Goal: Find specific page/section: Find specific page/section

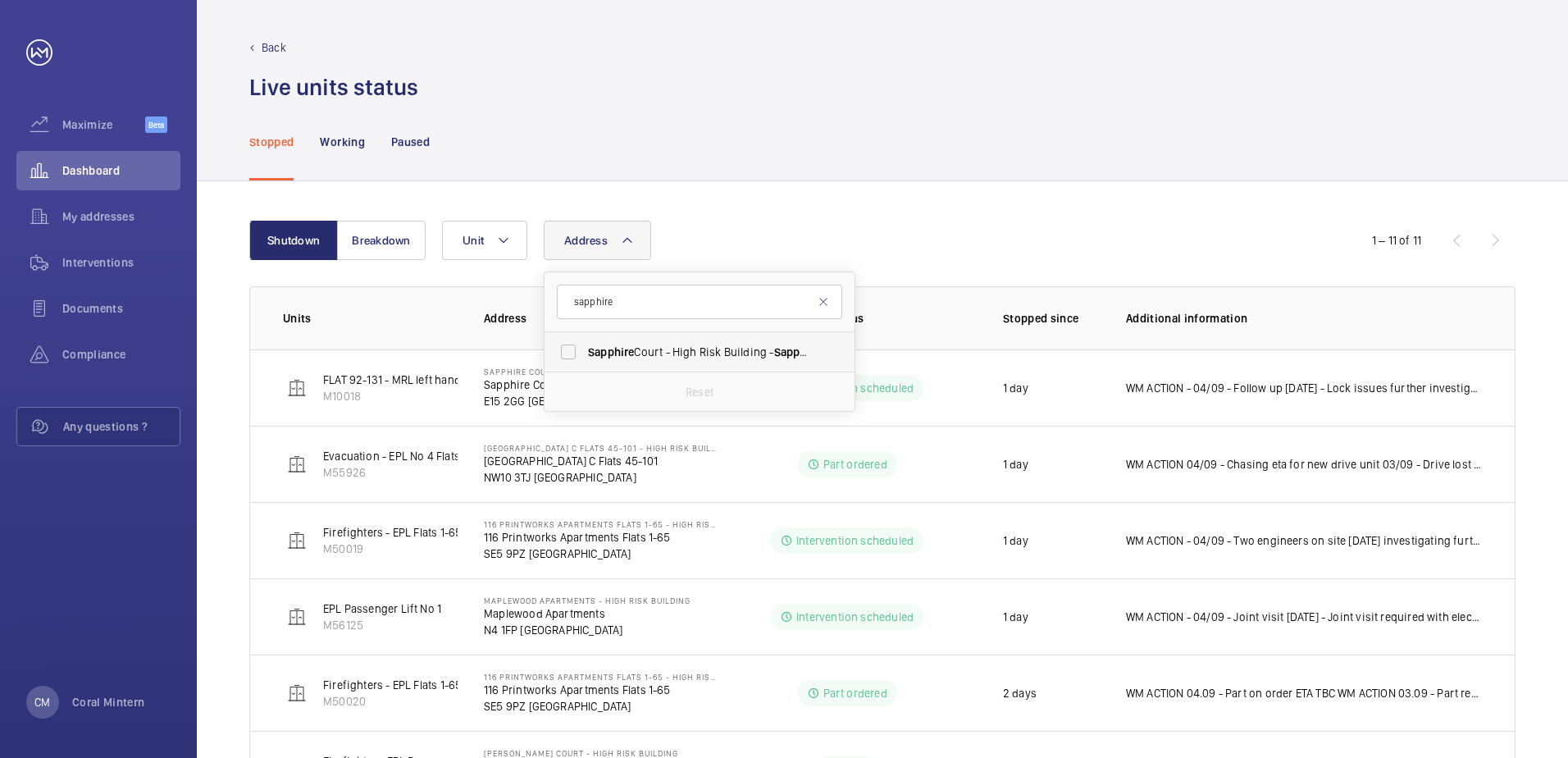
type input "sapphire"
click at [657, 348] on span "[GEOGRAPHIC_DATA] - High [STREET_ADDRESS]" at bounding box center [701, 352] width 226 height 16
click at [585, 348] on input "[GEOGRAPHIC_DATA] - High [STREET_ADDRESS]" at bounding box center [568, 352] width 33 height 33
checkbox input "true"
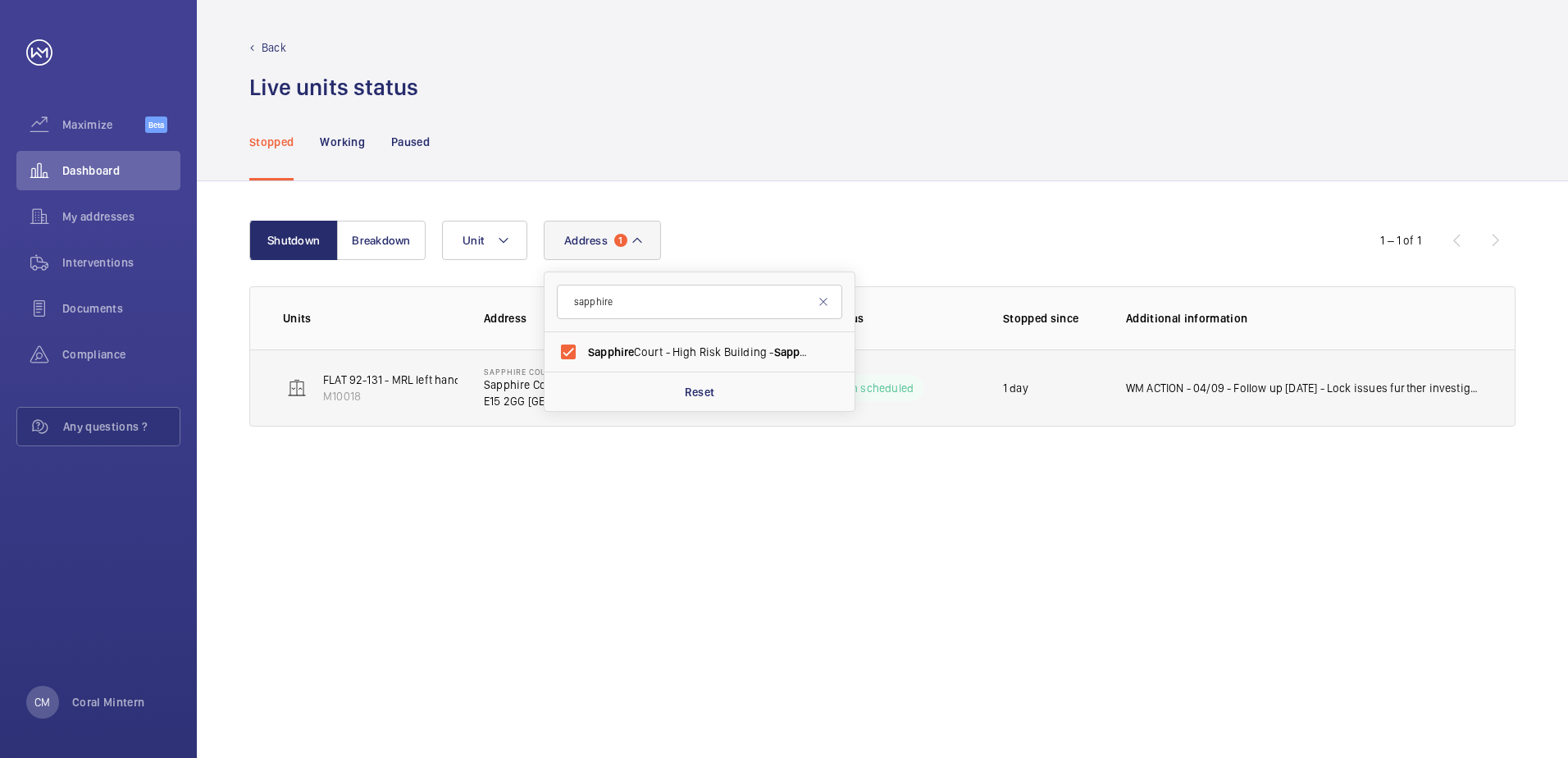
click at [1387, 399] on td "WM ACTION - 04/09 - Follow up [DATE] - Lock issues further investigation requir…" at bounding box center [1307, 387] width 415 height 77
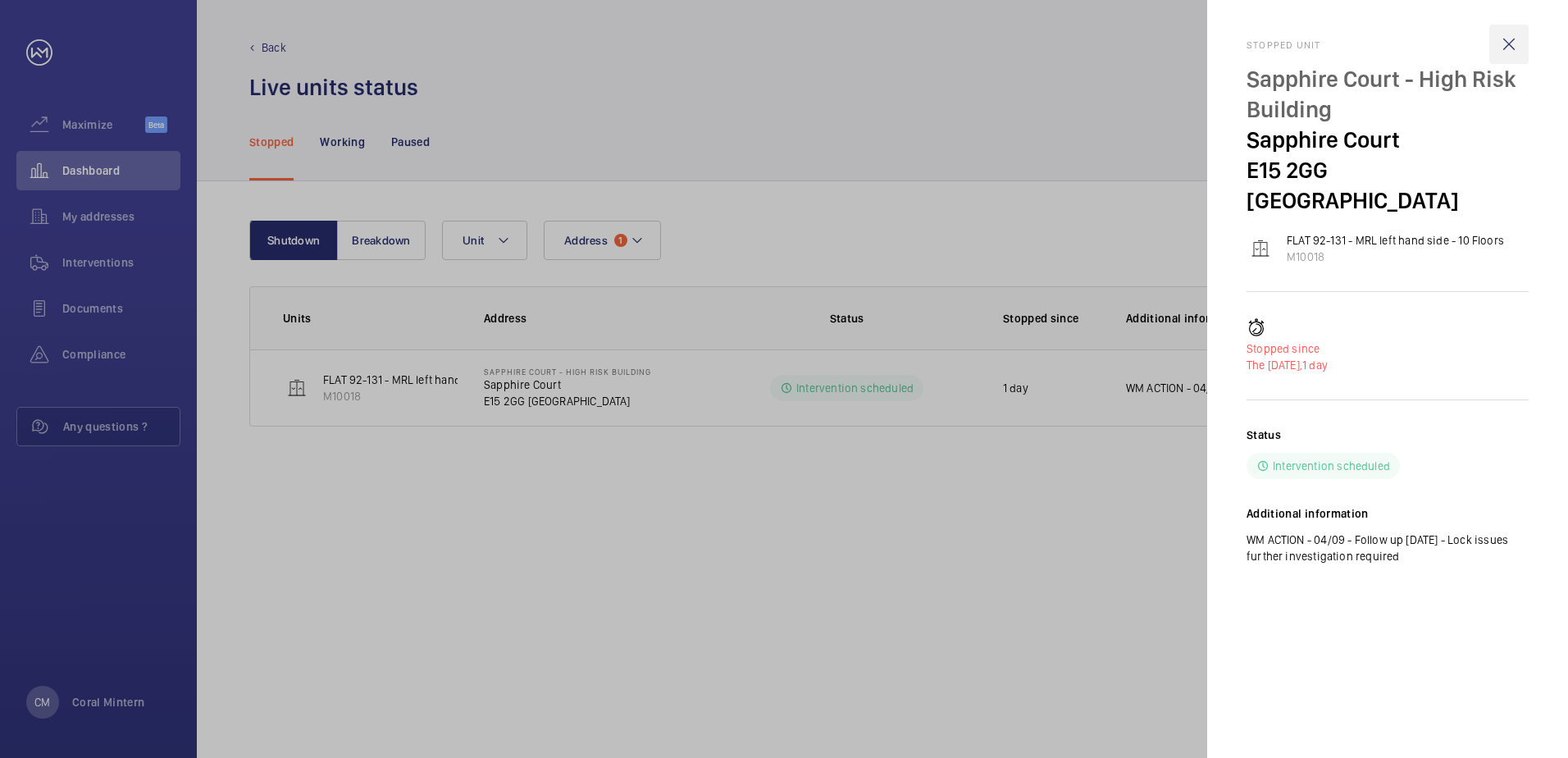
click at [1506, 31] on wm-front-icon-button at bounding box center [1509, 45] width 40 height 40
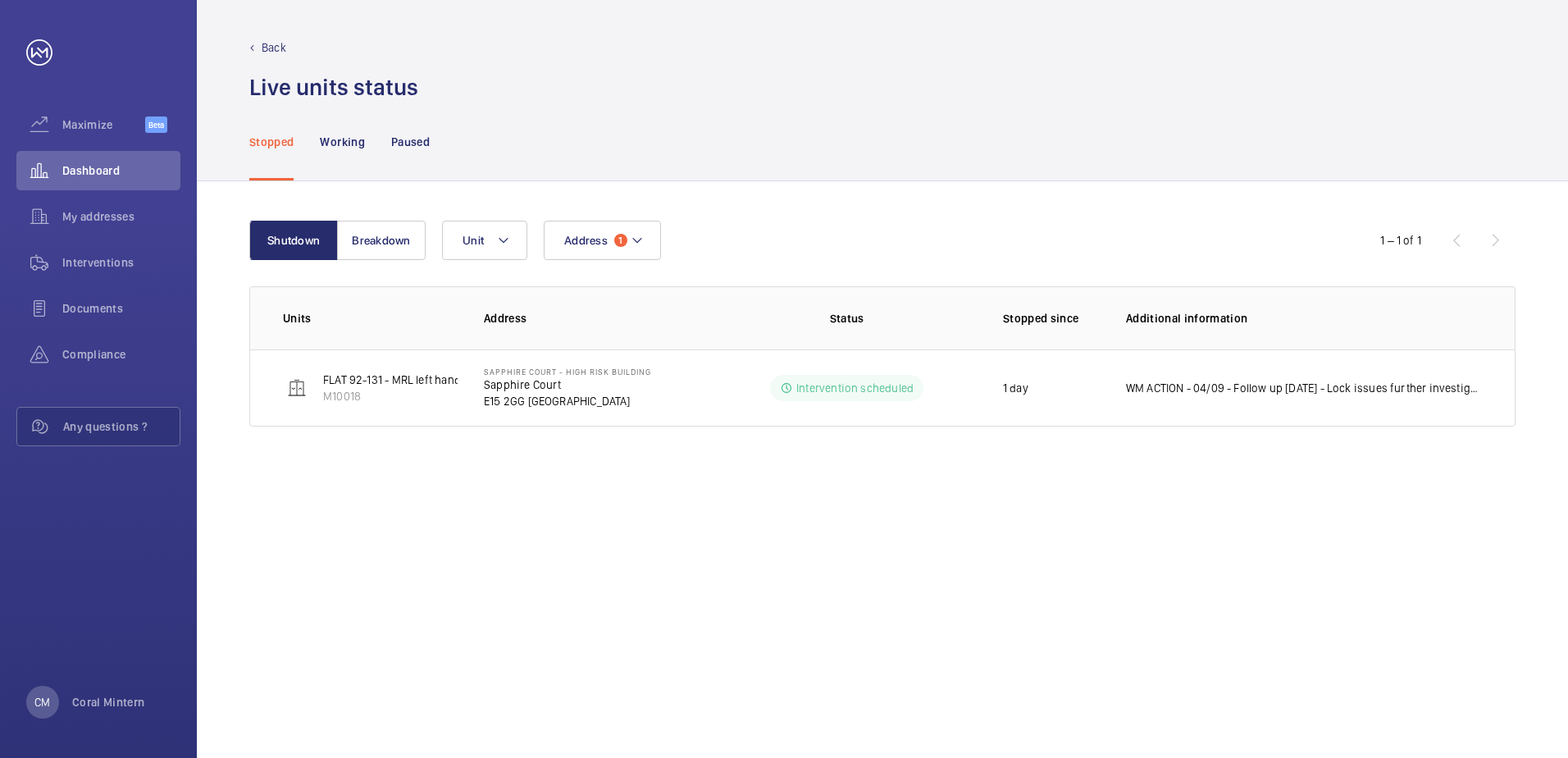
click at [897, 135] on mat-sidenav-container "Maximize Beta Dashboard My addresses Interventions Documents Compliance Any que…" at bounding box center [784, 379] width 1568 height 758
click at [59, 234] on wm-front-icon-button at bounding box center [39, 217] width 46 height 40
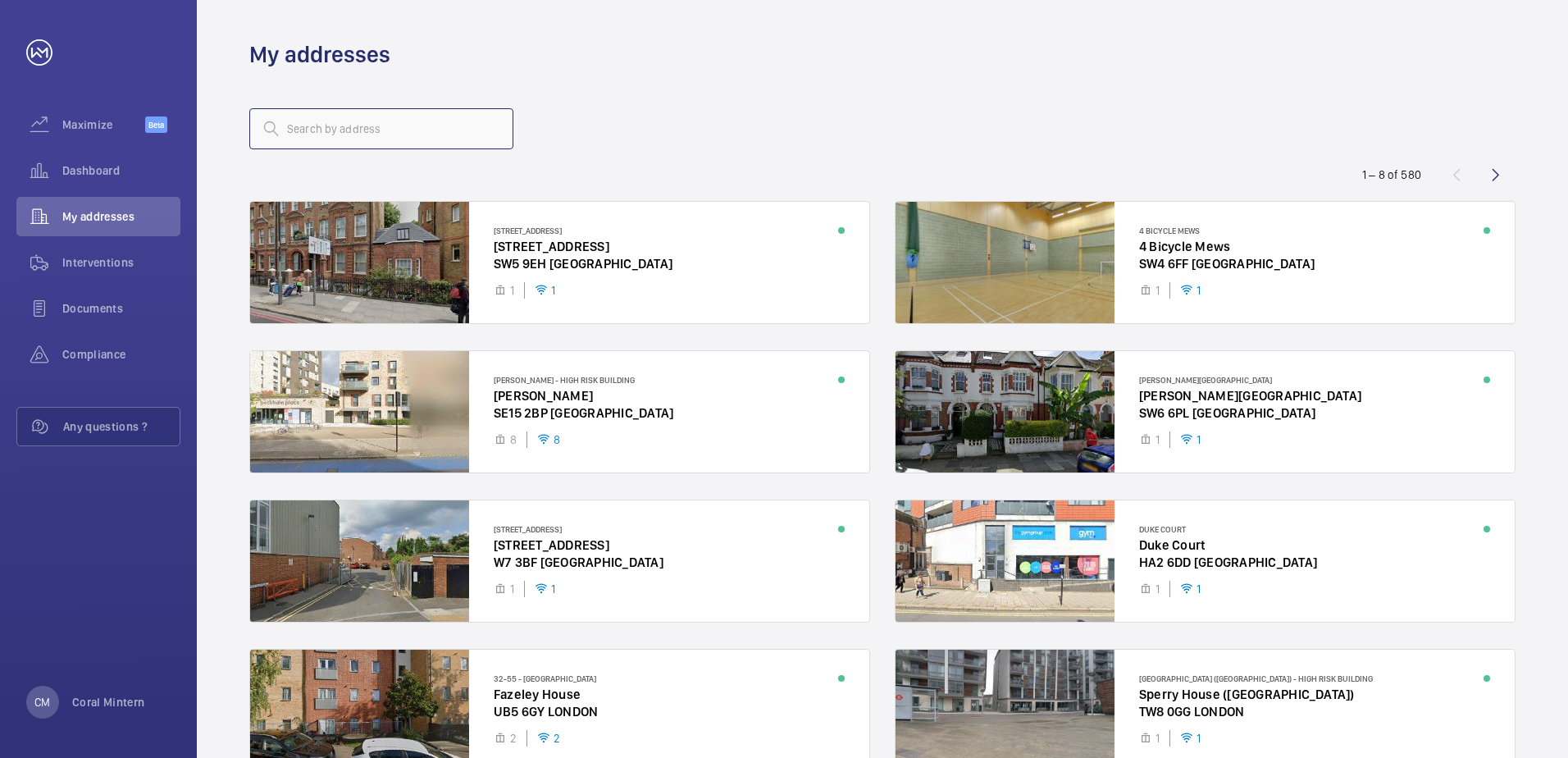
click at [495, 137] on input "text" at bounding box center [380, 128] width 264 height 41
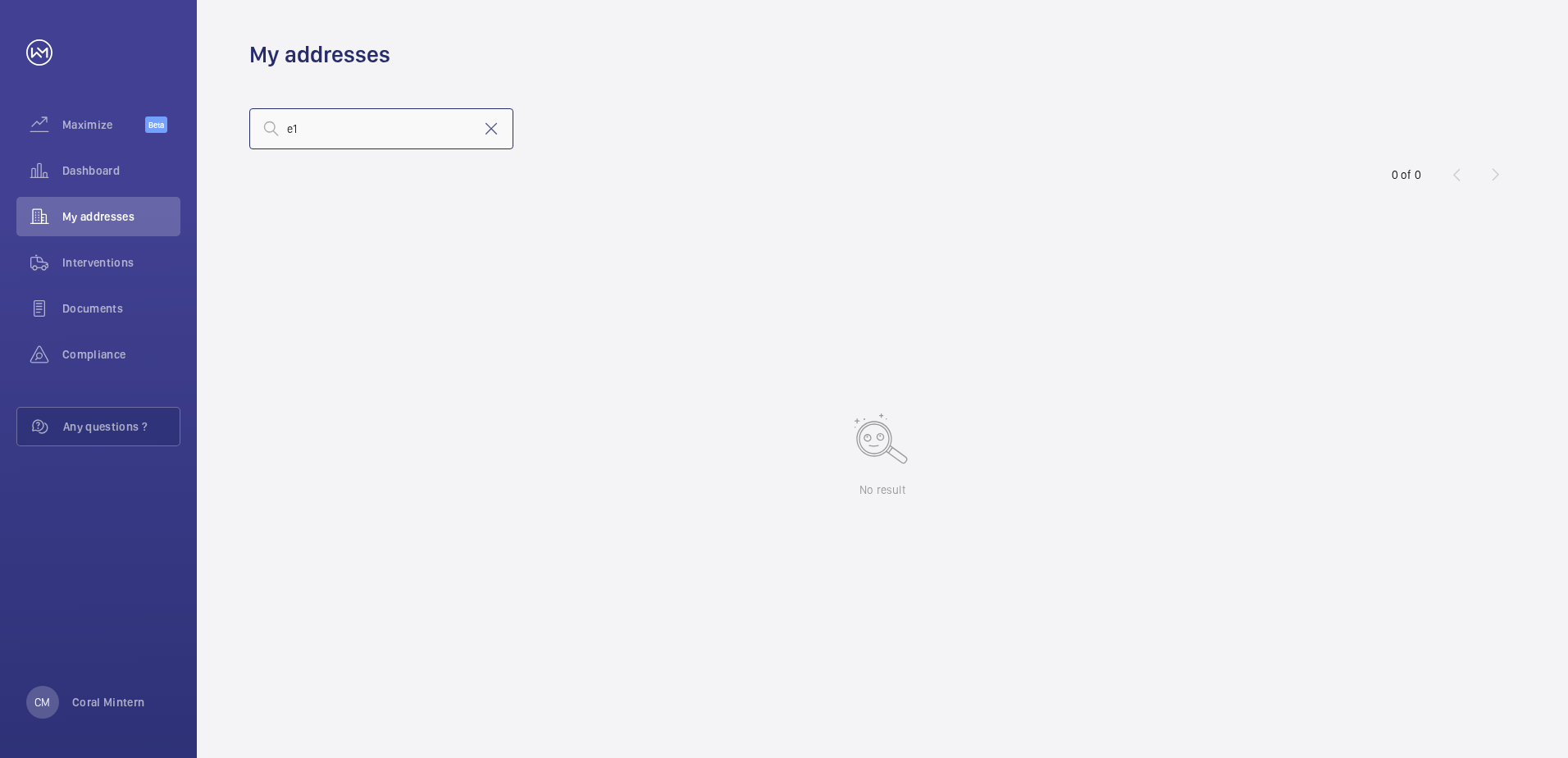
type input "e"
type input "sapphire"
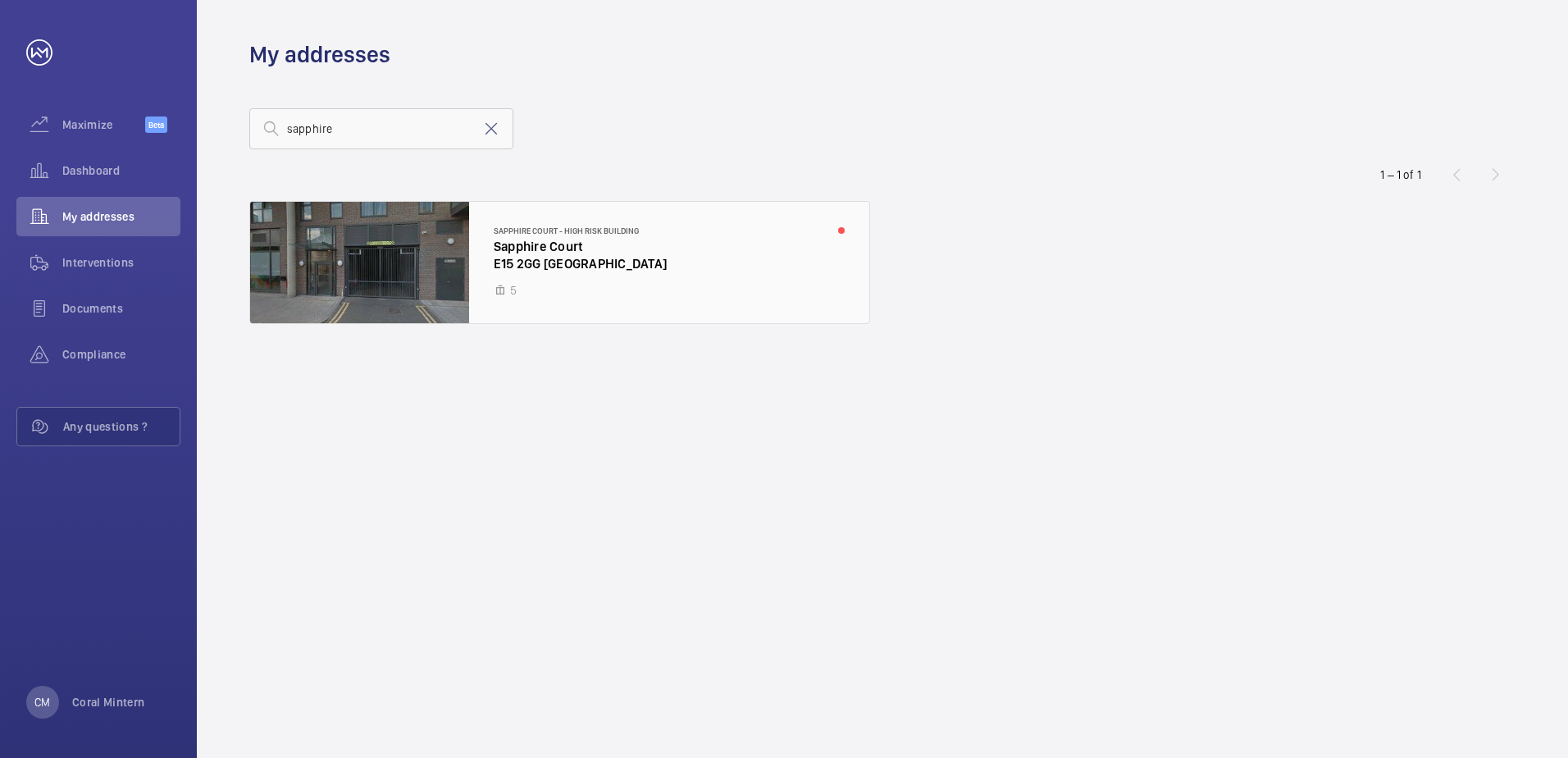
click at [540, 246] on div at bounding box center [560, 263] width 619 height 122
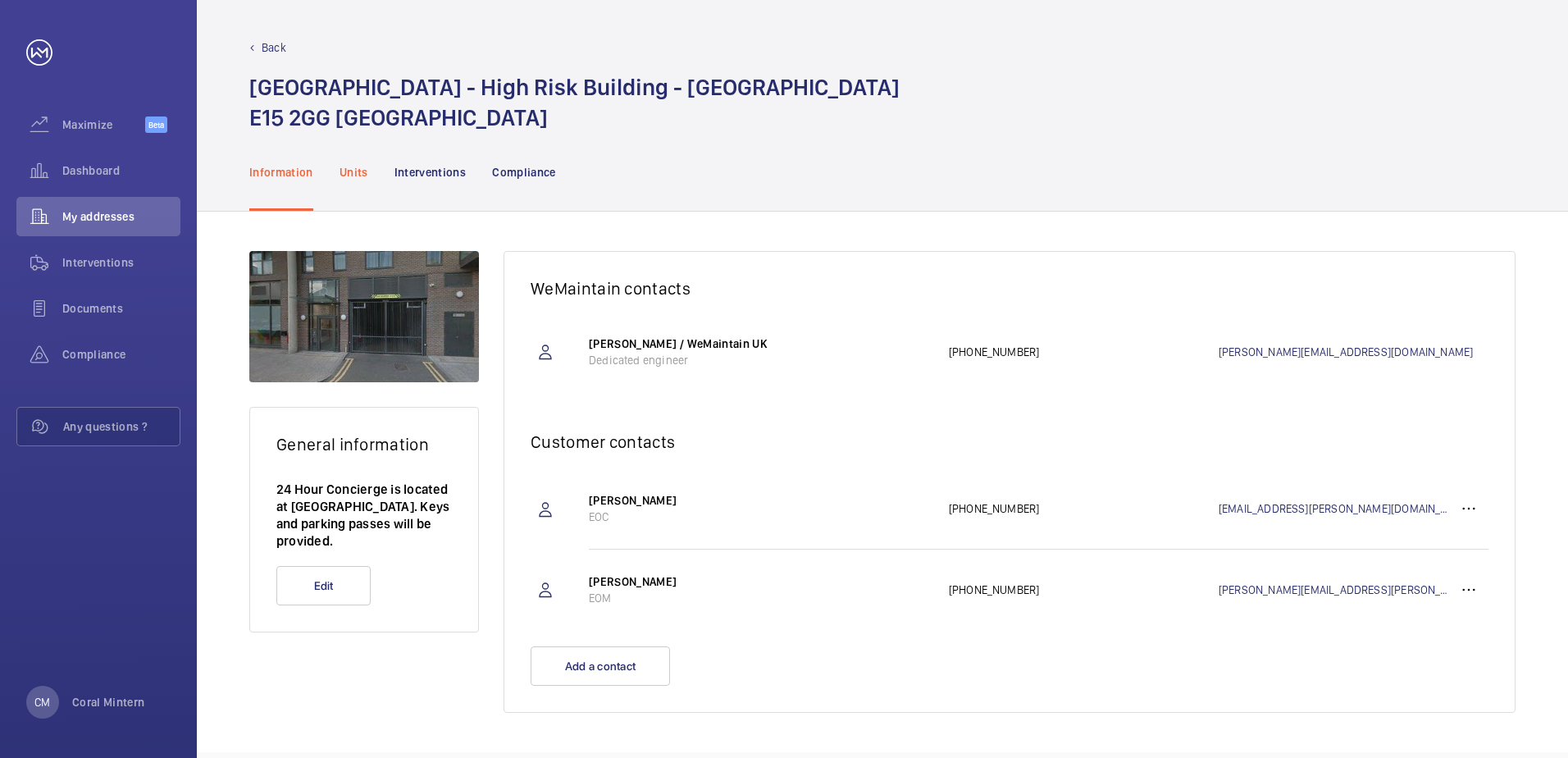
click at [361, 177] on p "Units" at bounding box center [353, 172] width 29 height 16
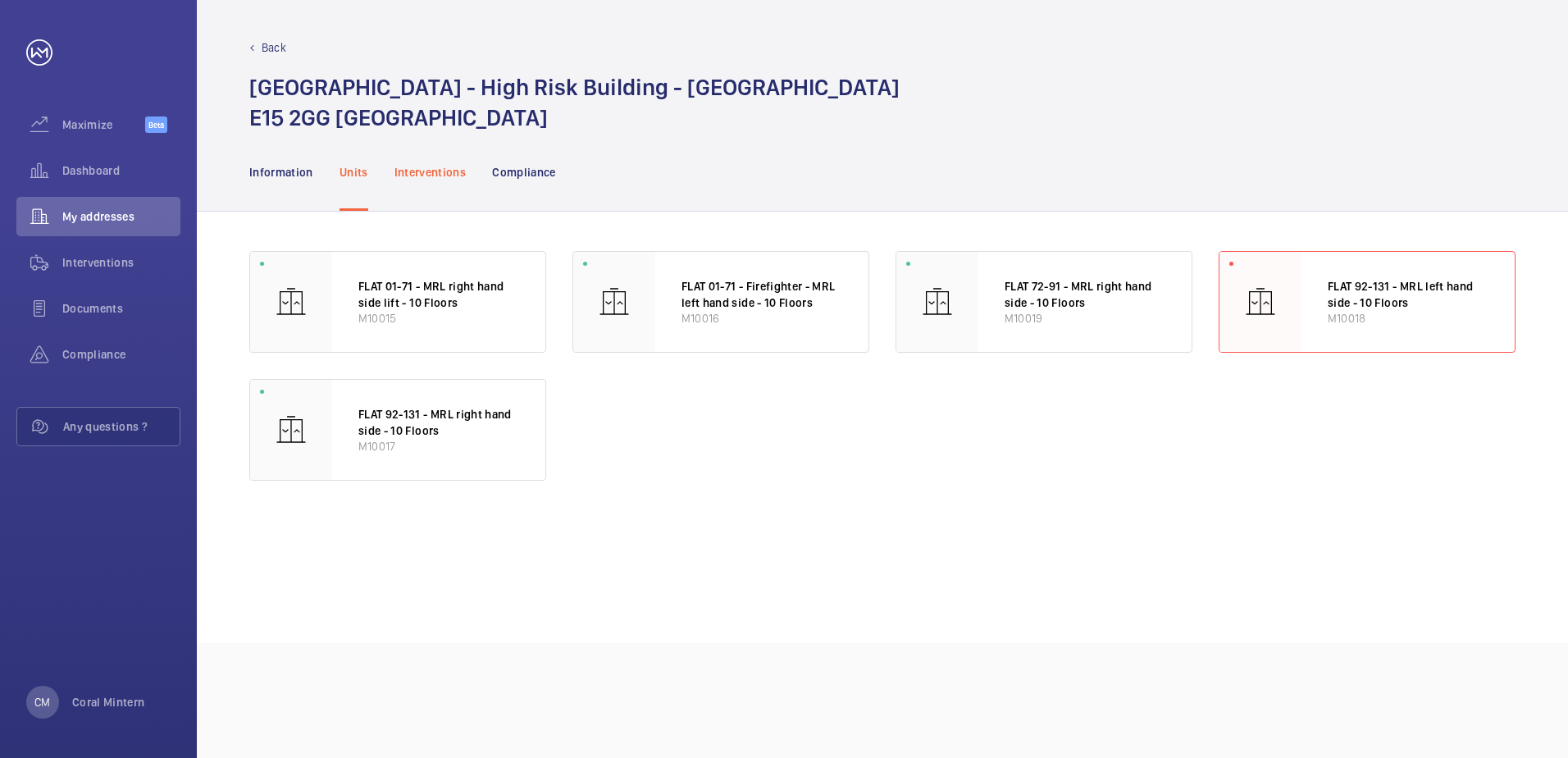
click at [454, 179] on p "Interventions" at bounding box center [430, 172] width 73 height 16
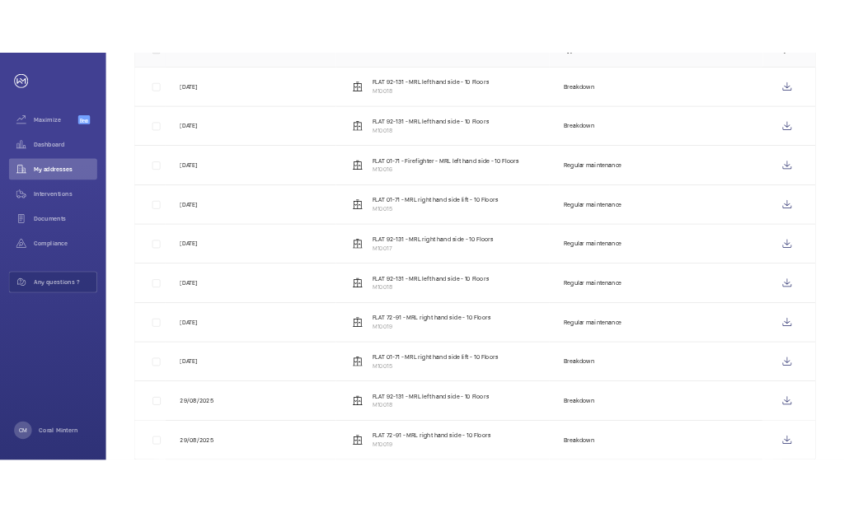
scroll to position [394, 0]
